Goal: Information Seeking & Learning: Understand process/instructions

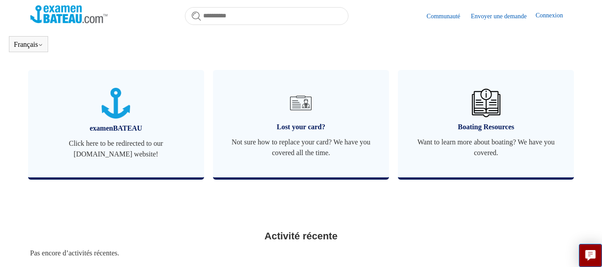
scroll to position [330, 0]
click at [306, 133] on link "Lost your card? Not sure how to replace your card? We have you covered all the …" at bounding box center [301, 123] width 176 height 107
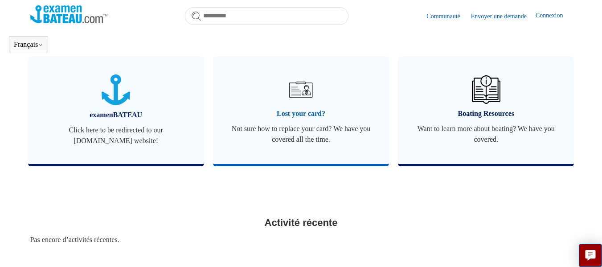
scroll to position [345, 0]
click at [312, 109] on span "Lost your card?" at bounding box center [301, 113] width 149 height 11
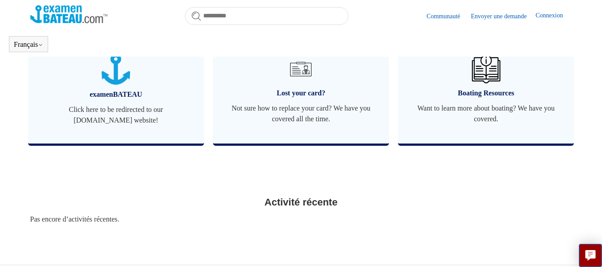
scroll to position [400, 0]
